Goal: Task Accomplishment & Management: Complete application form

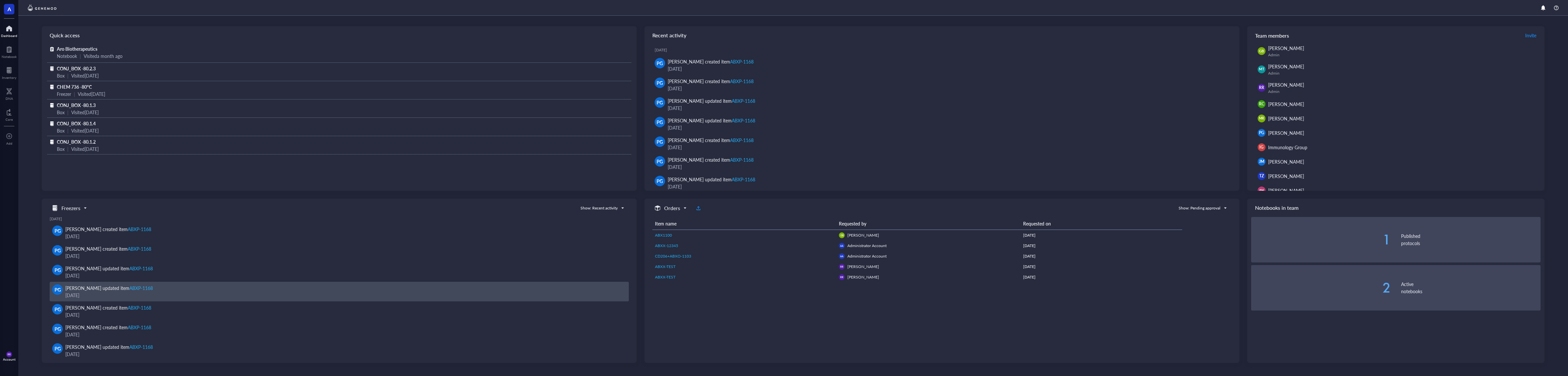
click at [598, 289] on div "[PERSON_NAME] updated item ABXP-1168" at bounding box center [344, 288] width 558 height 7
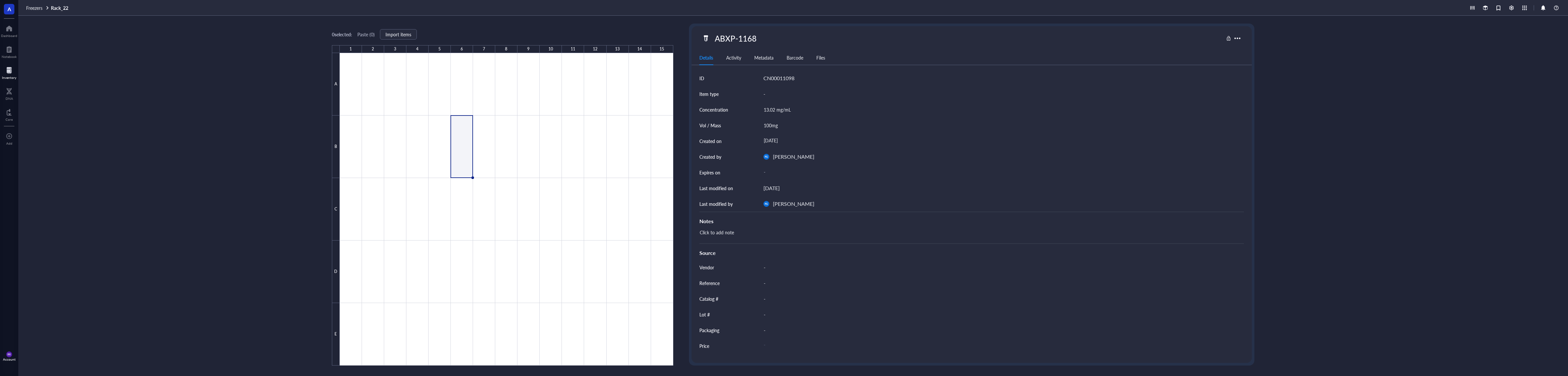
click at [10, 74] on div at bounding box center [9, 70] width 15 height 10
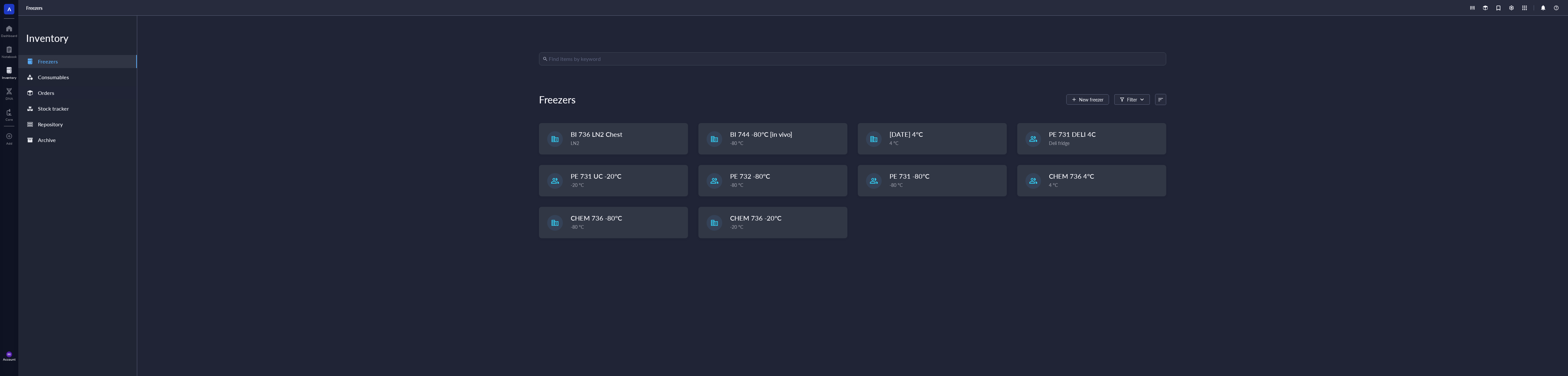
click at [100, 92] on div "Orders" at bounding box center [77, 93] width 119 height 13
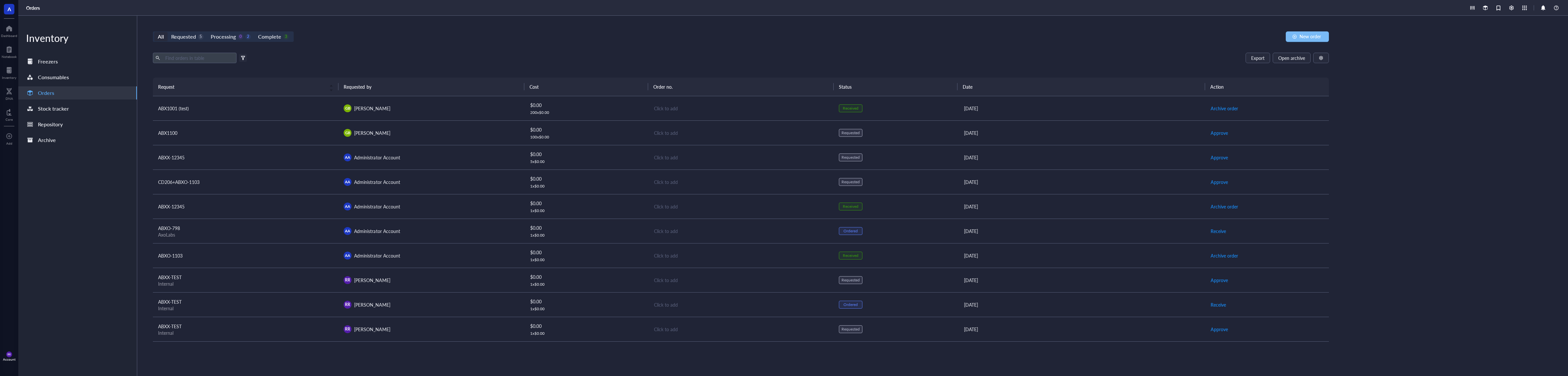
click at [1302, 35] on span "New order" at bounding box center [1310, 36] width 21 height 5
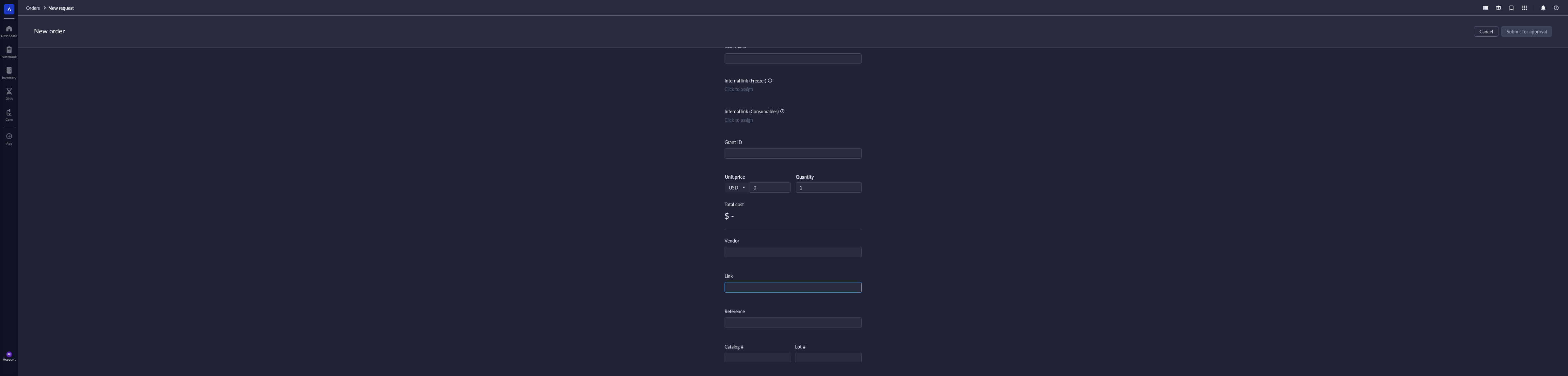
scroll to position [127, 0]
click at [768, 361] on button "Add custom template" at bounding box center [750, 356] width 52 height 10
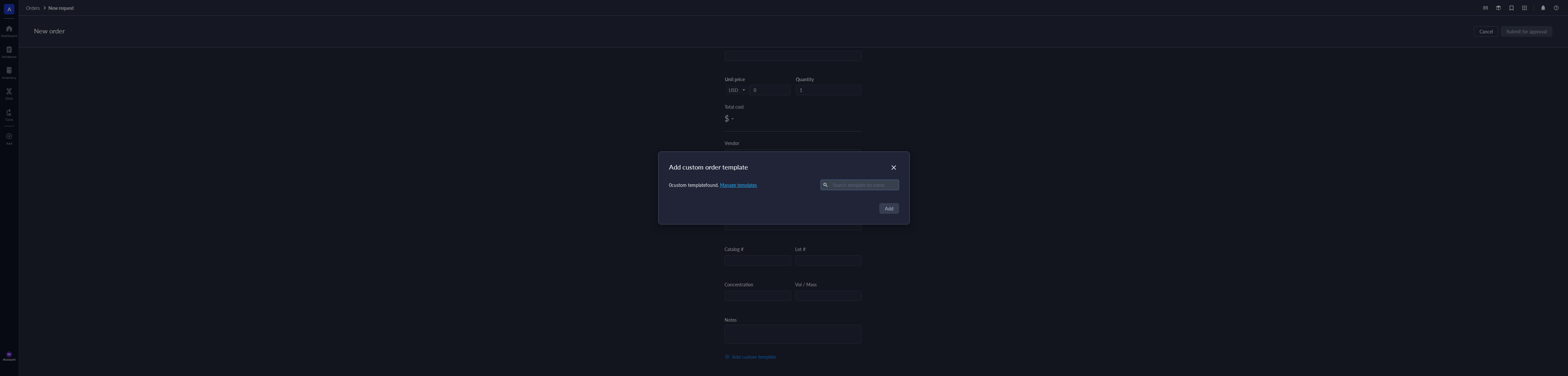
click at [861, 186] on input "text" at bounding box center [863, 185] width 66 height 10
click at [755, 183] on u "Manage templates" at bounding box center [738, 185] width 37 height 7
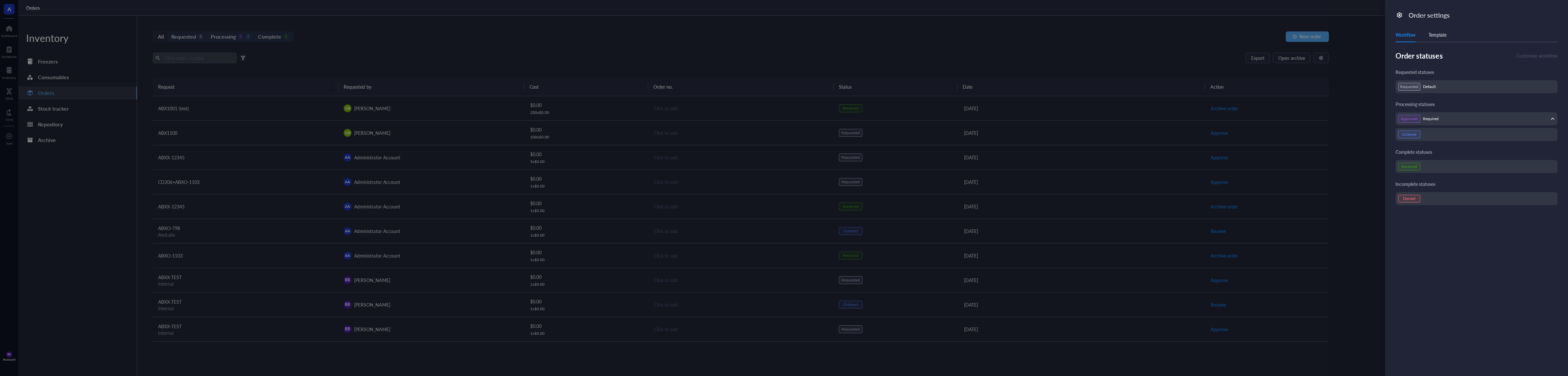
click at [1436, 93] on div "Requested Default" at bounding box center [1477, 86] width 162 height 13
click at [1441, 87] on div "Requested Default" at bounding box center [1477, 87] width 157 height 8
click at [1445, 42] on div "Workflow Template" at bounding box center [1477, 35] width 162 height 15
click at [1445, 37] on div "Template" at bounding box center [1438, 35] width 18 height 7
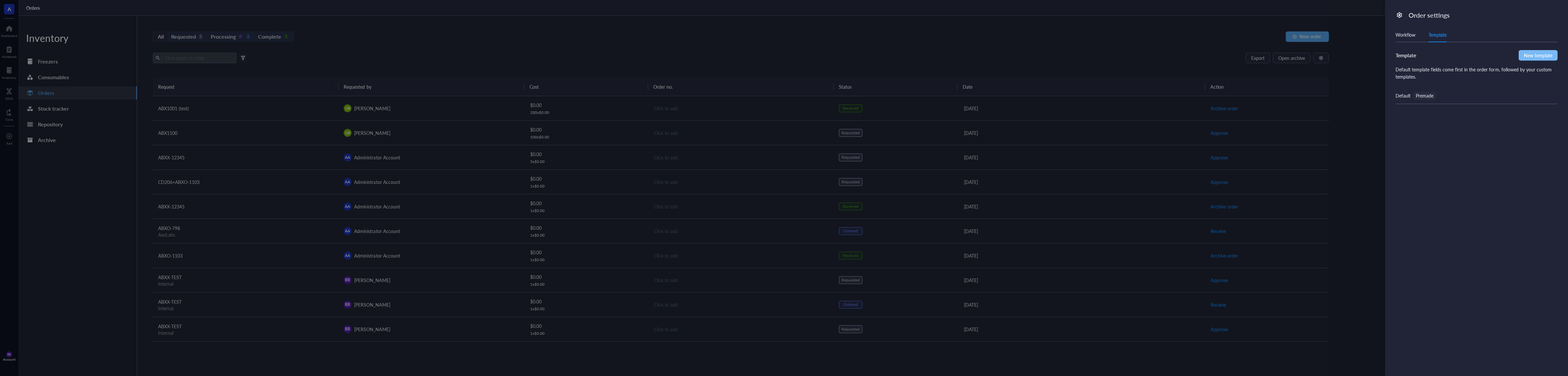
click at [1542, 54] on span "New template" at bounding box center [1538, 55] width 29 height 7
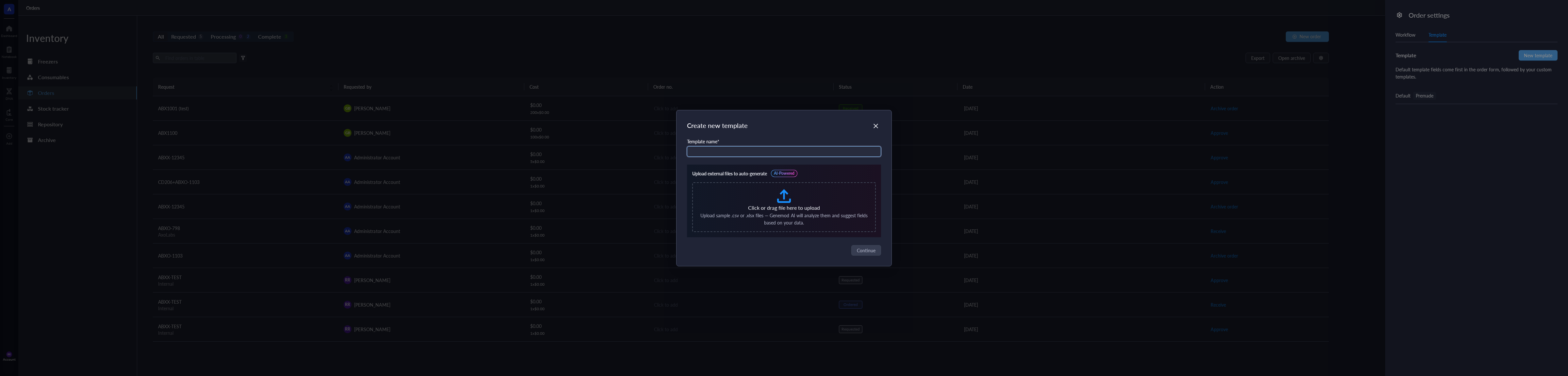
click at [757, 155] on input "text" at bounding box center [784, 151] width 194 height 10
click at [879, 124] on div "Close" at bounding box center [875, 126] width 10 height 10
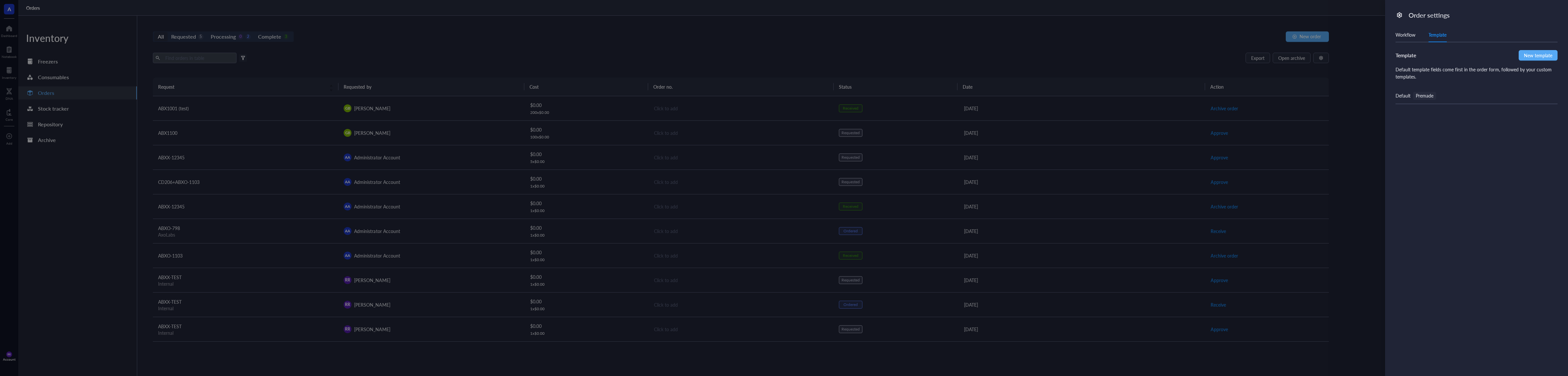
drag, startPoint x: 1334, startPoint y: 47, endPoint x: 1316, endPoint y: 57, distance: 20.6
click at [1334, 48] on div at bounding box center [784, 188] width 1568 height 376
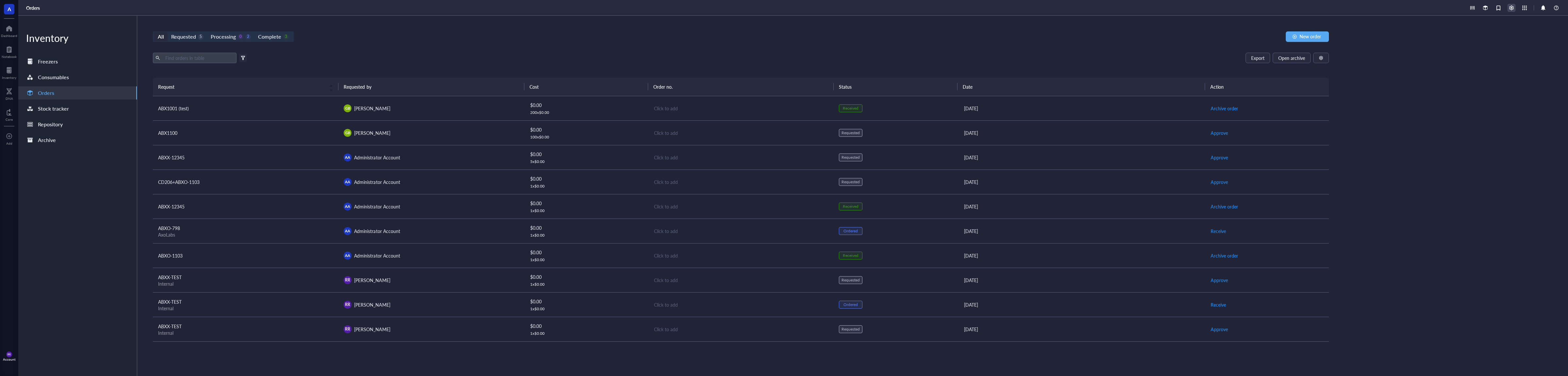
click at [1509, 10] on div at bounding box center [1511, 8] width 7 height 7
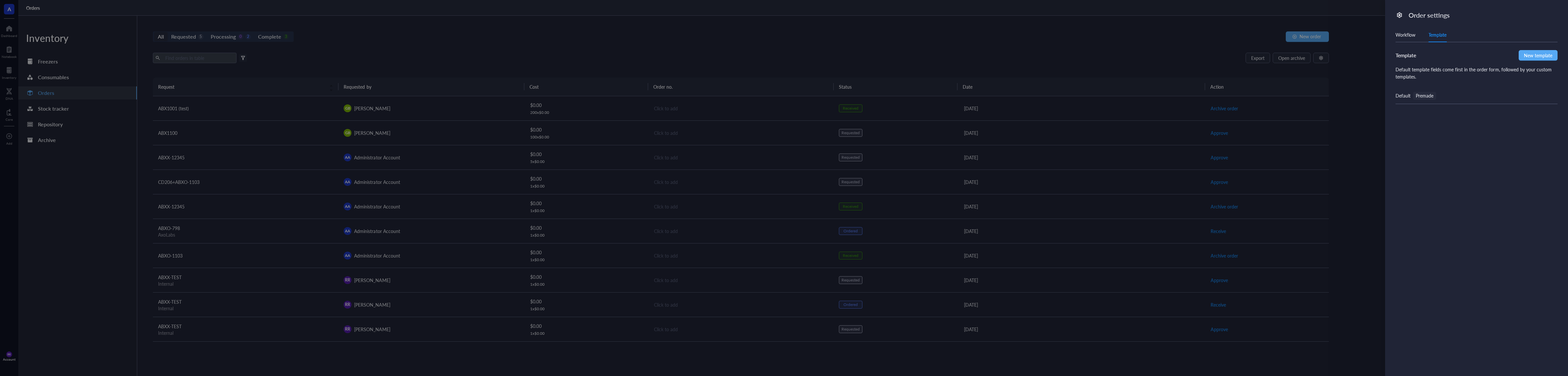
click at [1398, 38] on div "Workflow" at bounding box center [1405, 35] width 20 height 7
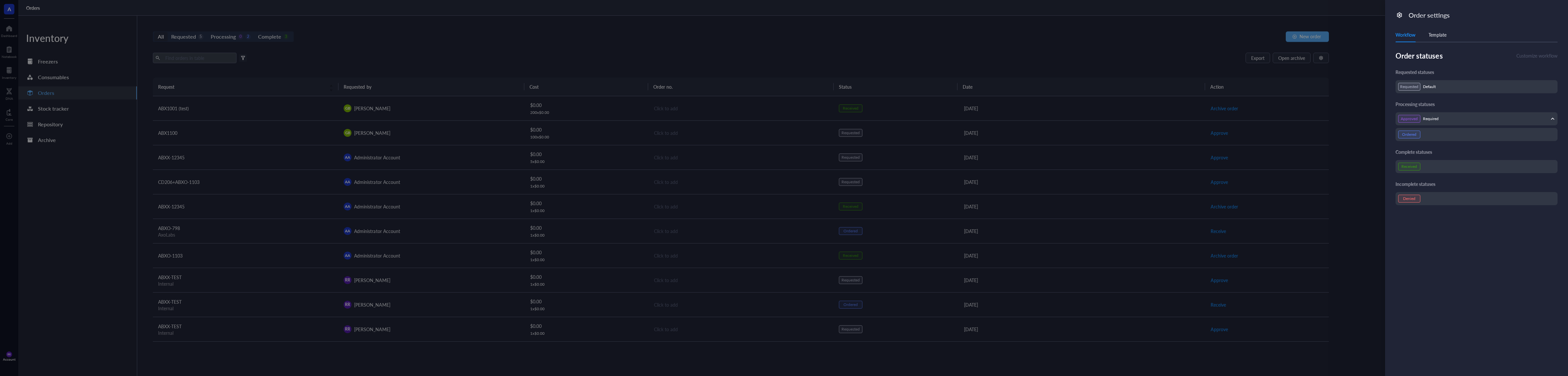
click at [1424, 38] on div "Workflow Template" at bounding box center [1477, 35] width 162 height 15
click at [1438, 37] on div "Template" at bounding box center [1438, 35] width 18 height 7
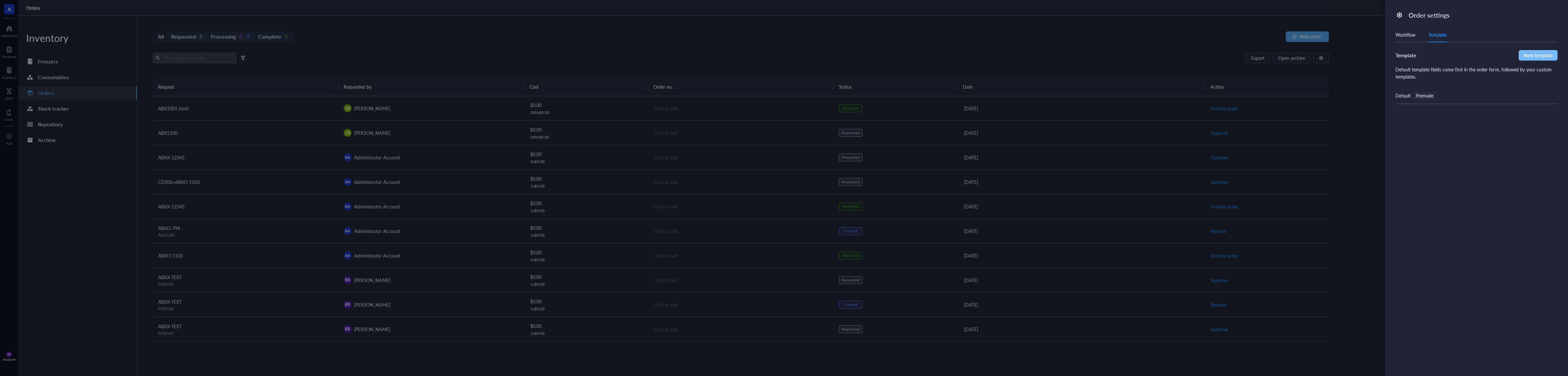
click at [1527, 59] on span "New template" at bounding box center [1538, 55] width 29 height 7
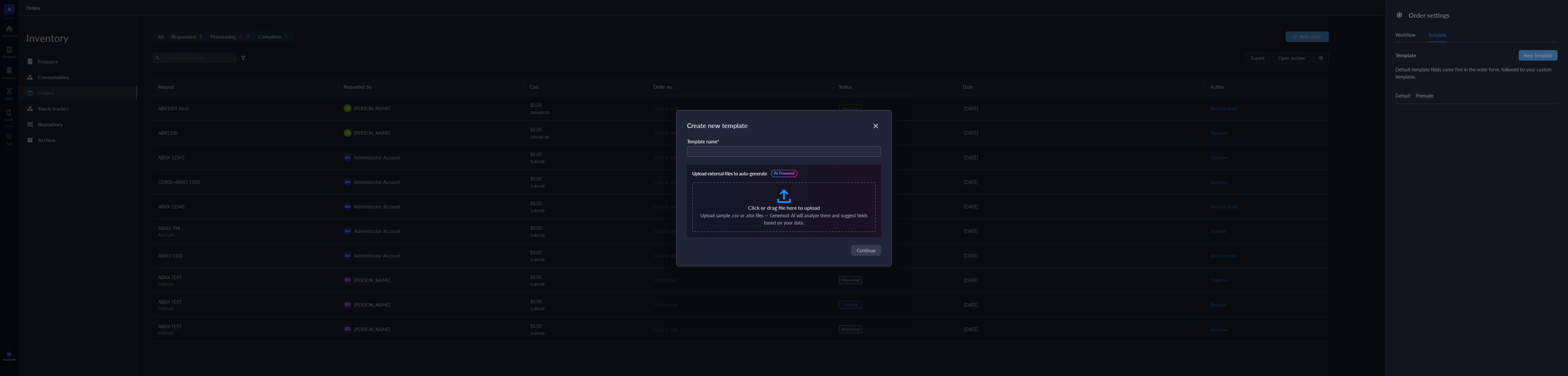
click at [778, 157] on div "Template name * Upload external files to auto-generate AI-Powered Click or drag…" at bounding box center [784, 187] width 194 height 99
click at [781, 154] on input "text" at bounding box center [784, 151] width 194 height 10
click at [791, 150] on input "text" at bounding box center [784, 151] width 194 height 10
type input "Test"
click at [872, 247] on span "Continue" at bounding box center [866, 250] width 19 height 7
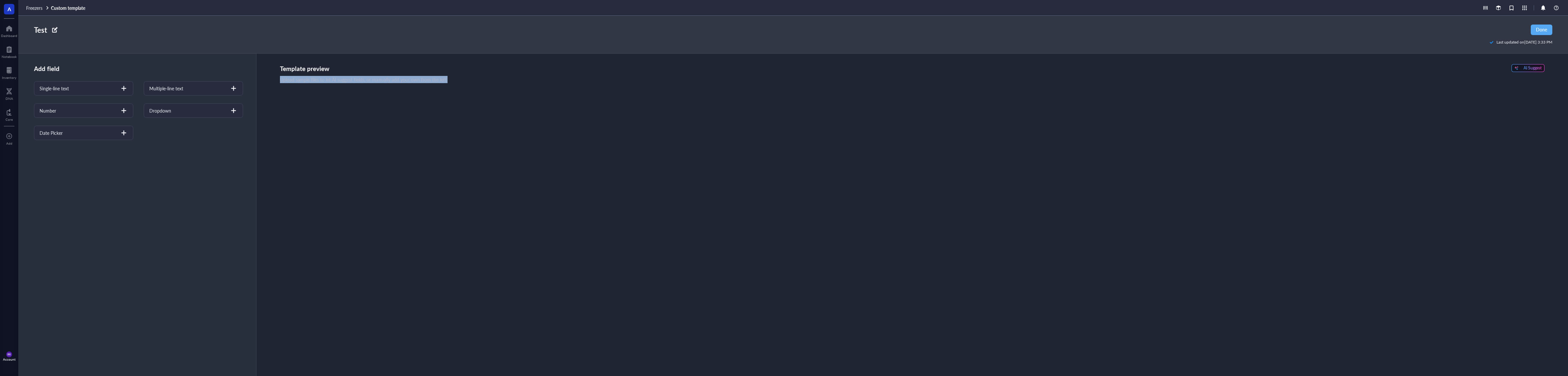
drag, startPoint x: 84, startPoint y: 84, endPoint x: 497, endPoint y: 120, distance: 414.6
click at [255, 120] on div "Add field Single-line text Multiple-line text Number Dropdown Date Picker" at bounding box center [136, 97] width 237 height 87
click at [88, 93] on div "Single-line text" at bounding box center [83, 88] width 99 height 15
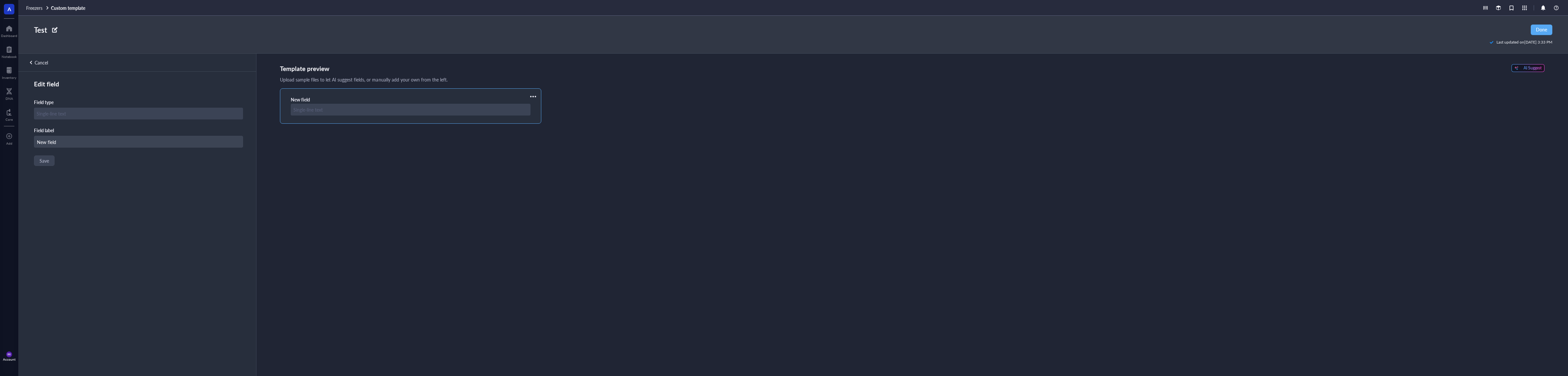
click at [39, 63] on div "Cancel" at bounding box center [41, 63] width 13 height 6
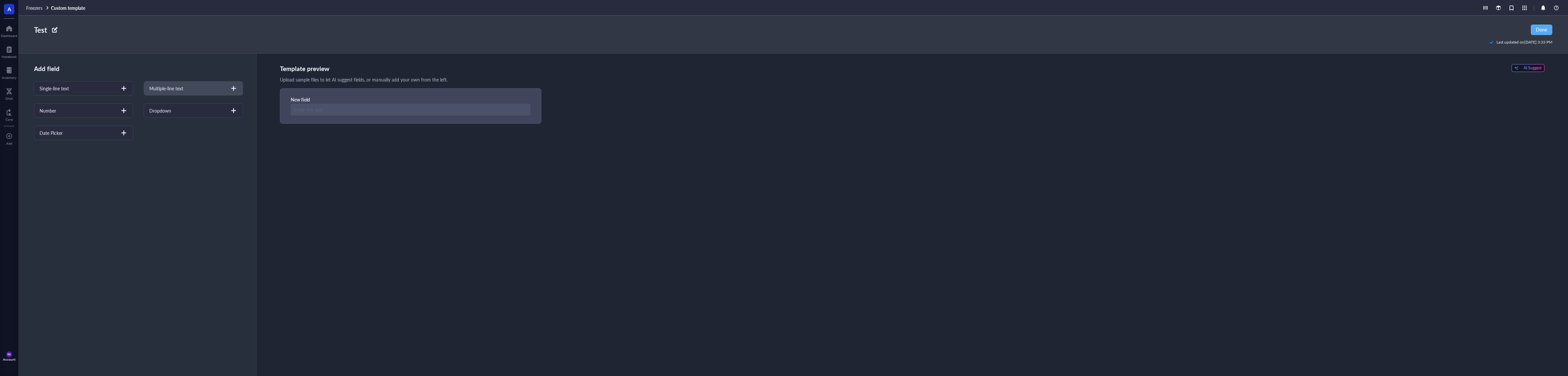
click at [225, 88] on div "Multiple-line text" at bounding box center [193, 88] width 99 height 15
type textarea "Multiple-line text"
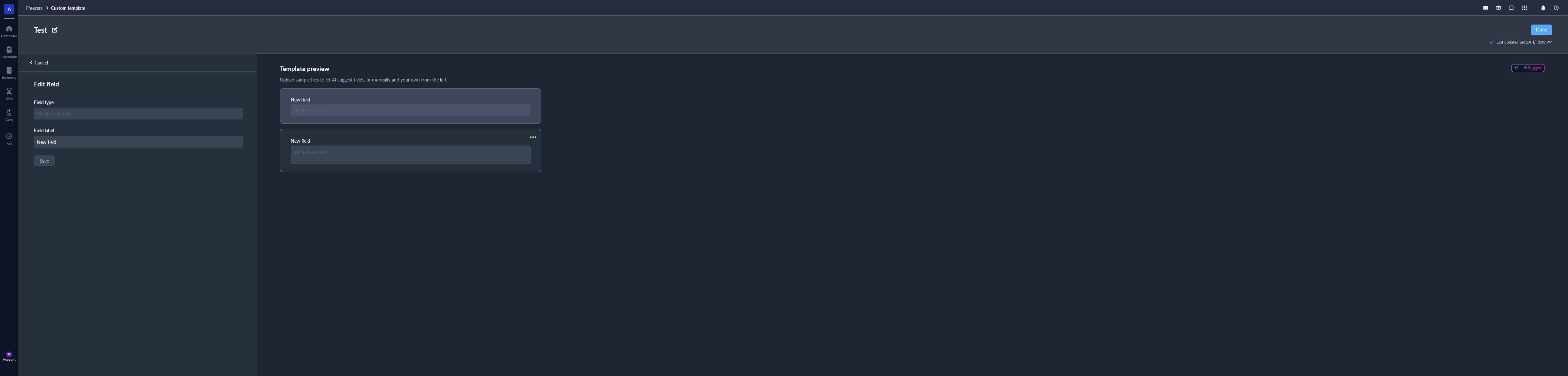
click at [40, 67] on div "Cancel" at bounding box center [33, 62] width 30 height 18
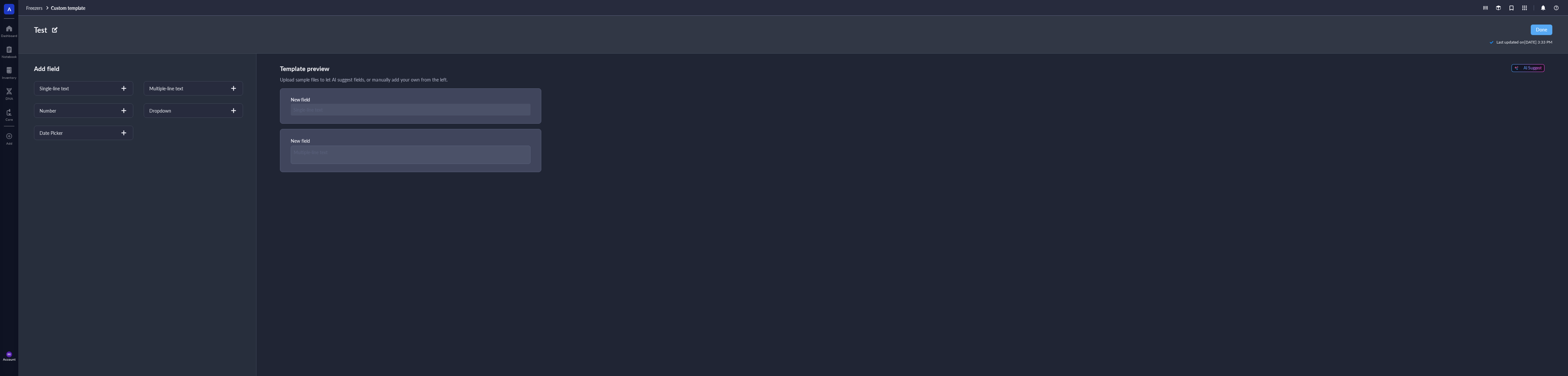
click at [38, 10] on span "Freezers" at bounding box center [34, 8] width 16 height 7
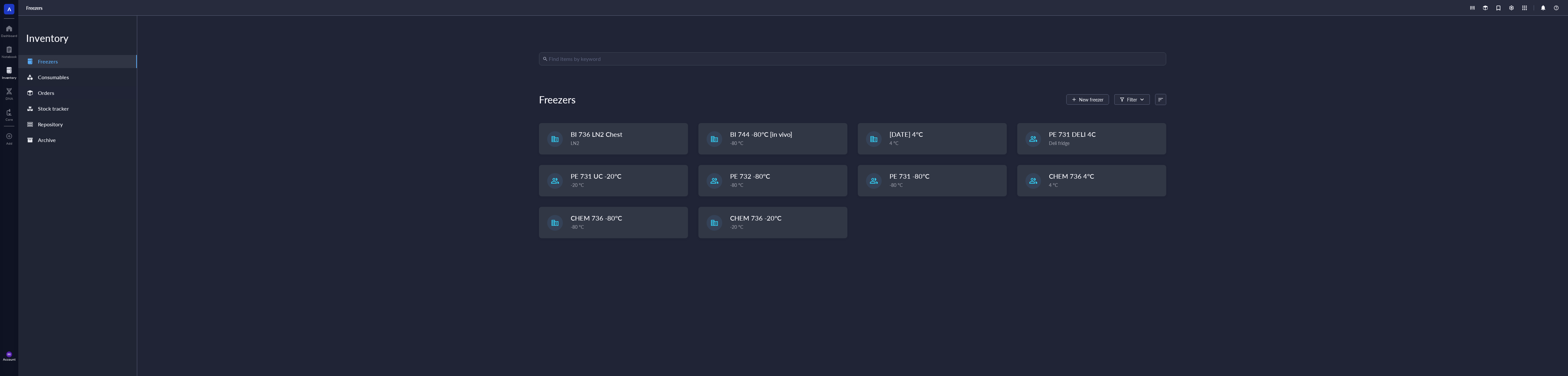
click at [62, 93] on div "Orders" at bounding box center [77, 93] width 119 height 13
